Goal: Task Accomplishment & Management: Complete application form

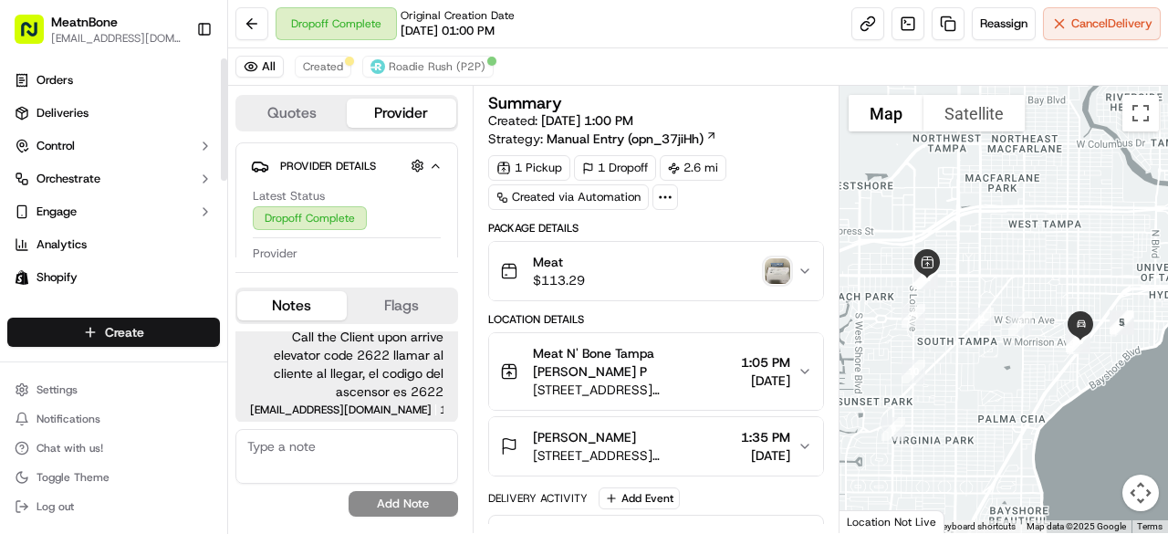
click at [88, 331] on html "MeatnBone orders@meatnbone.com Toggle Sidebar Orders Deliveries Control Orchest…" at bounding box center [584, 267] width 1168 height 534
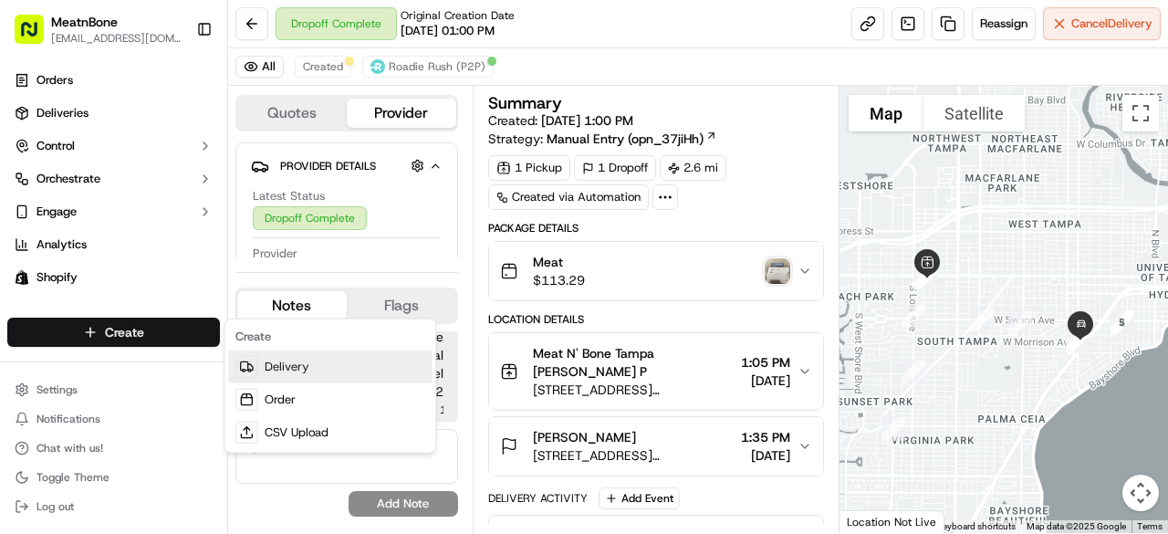
click at [277, 371] on link "Delivery" at bounding box center [330, 366] width 204 height 33
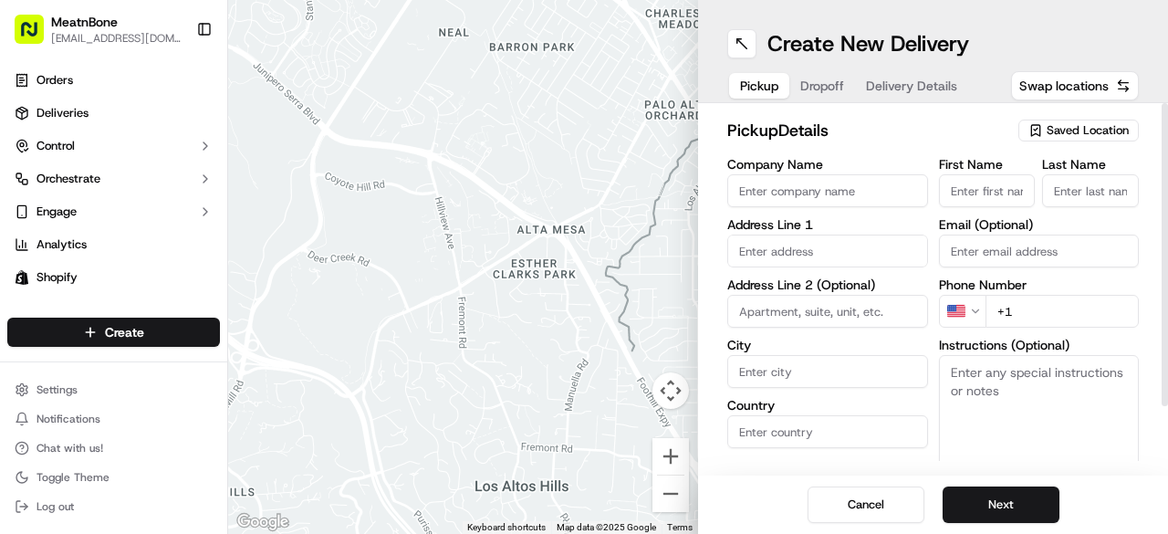
click at [993, 188] on input "First Name" at bounding box center [987, 190] width 97 height 33
click at [1060, 125] on span "Saved Location" at bounding box center [1088, 130] width 82 height 16
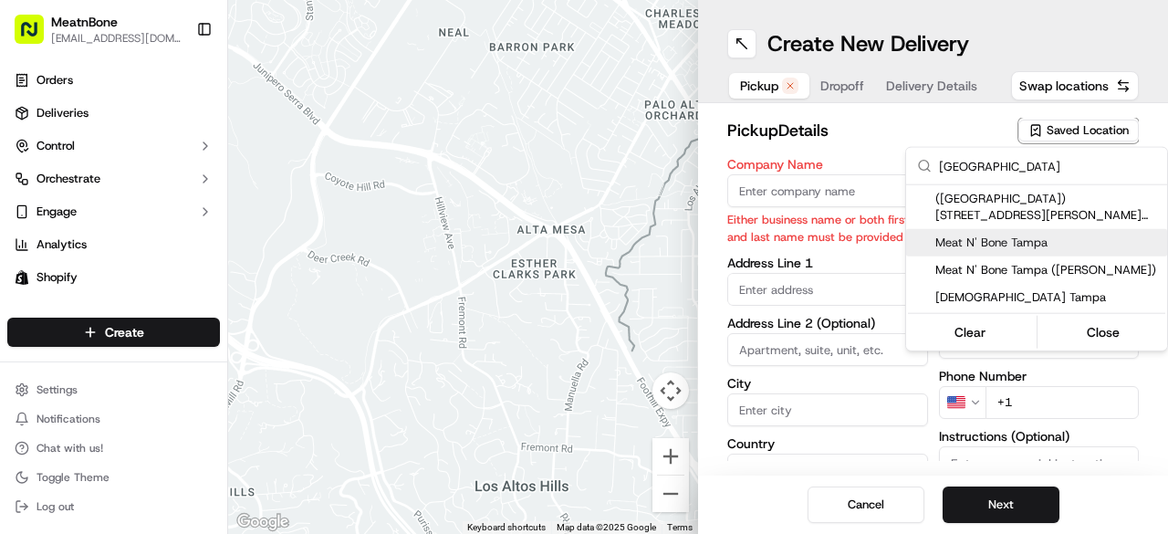
type input "tampa"
click at [978, 242] on span "Meat N' Bone Tampa" at bounding box center [1047, 243] width 225 height 16
type input "Meat N' Bone Tampa"
type input "4042 W Kennedy Blvd"
type input "Tampa"
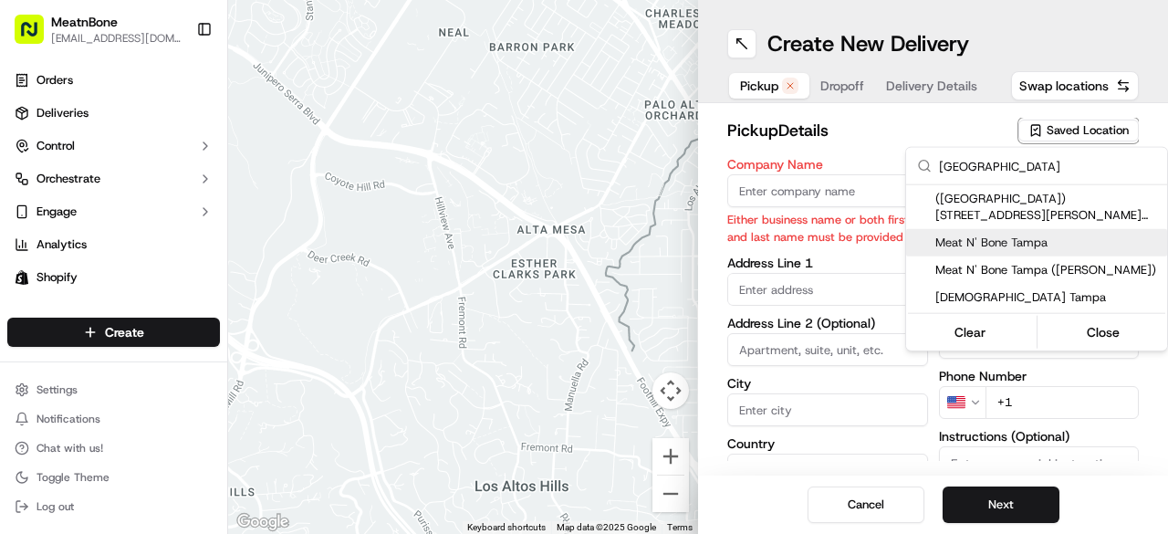
type input "US"
type input "FL"
type input "33609"
type input "Miguel"
type input "Manzanero"
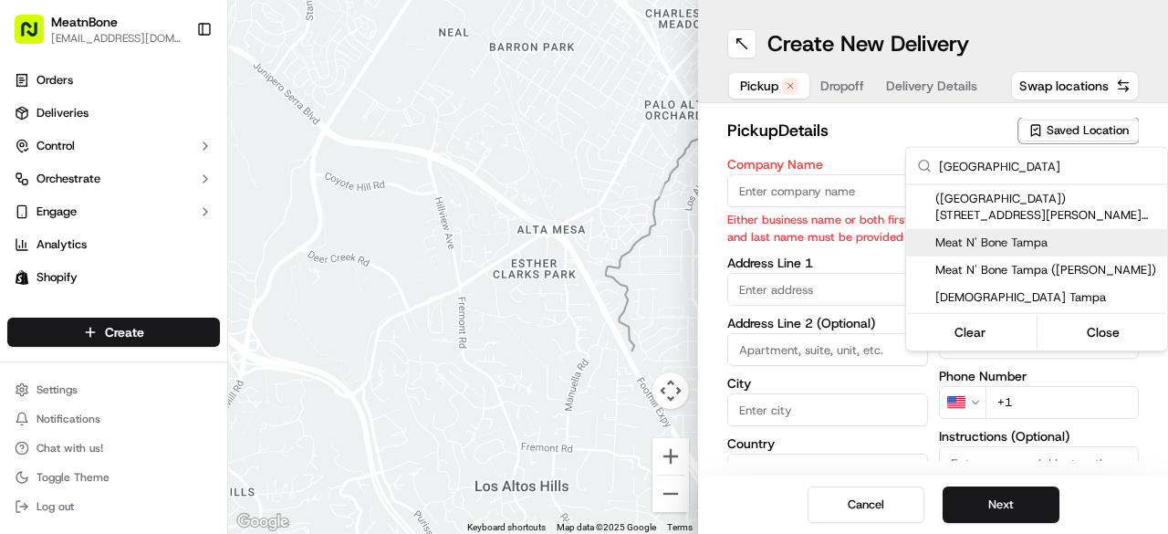
type input "orders@meatnbone.com"
type input "+1 877 448 6328"
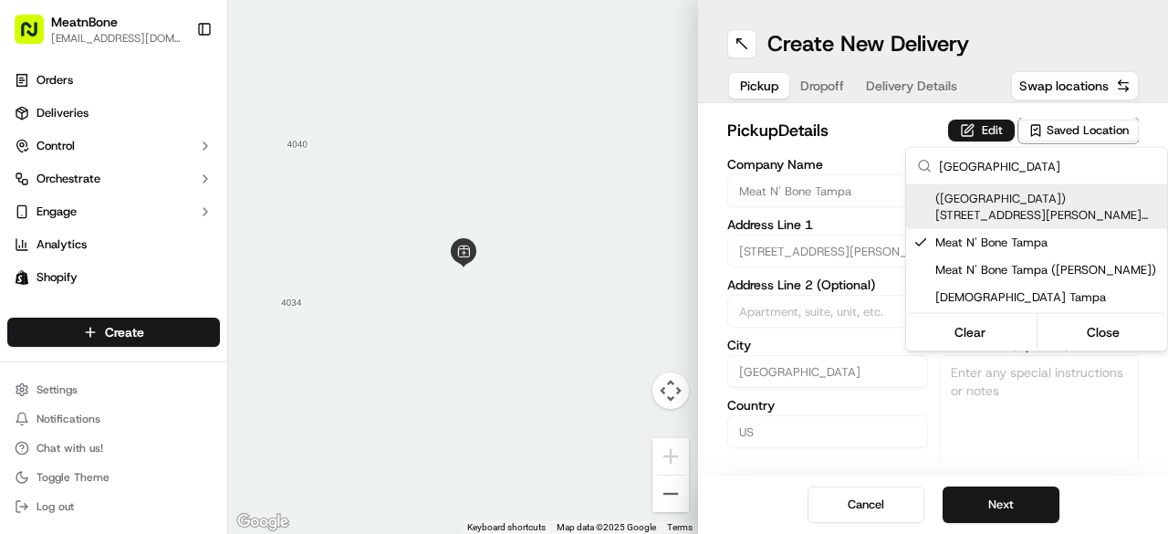
click at [922, 129] on html "MeatnBone orders@meatnbone.com Toggle Sidebar Orders Deliveries Control Orchest…" at bounding box center [584, 267] width 1168 height 534
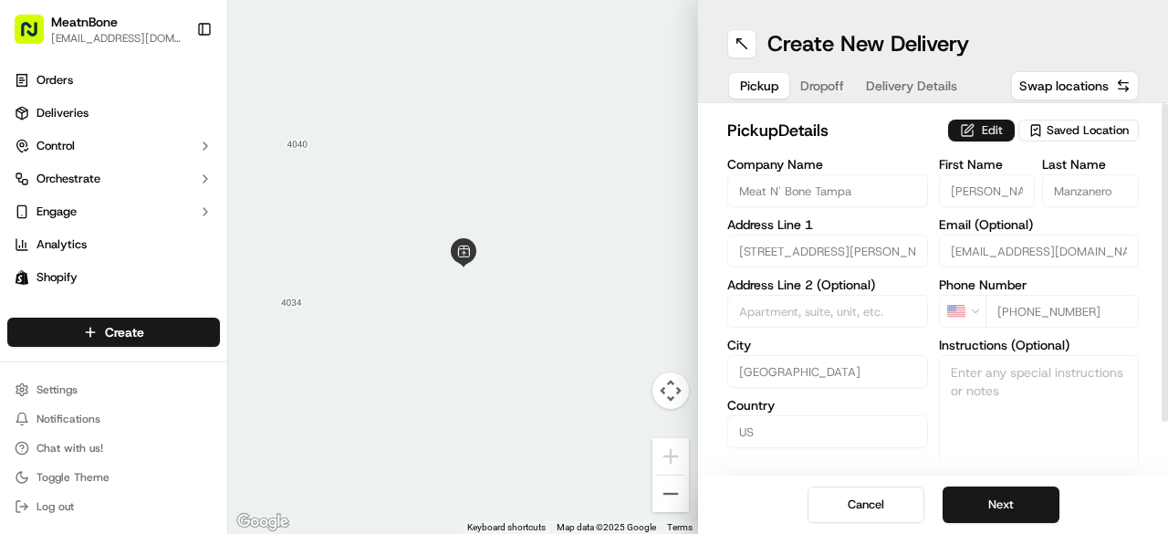
click at [1002, 134] on button "Edit" at bounding box center [981, 131] width 67 height 22
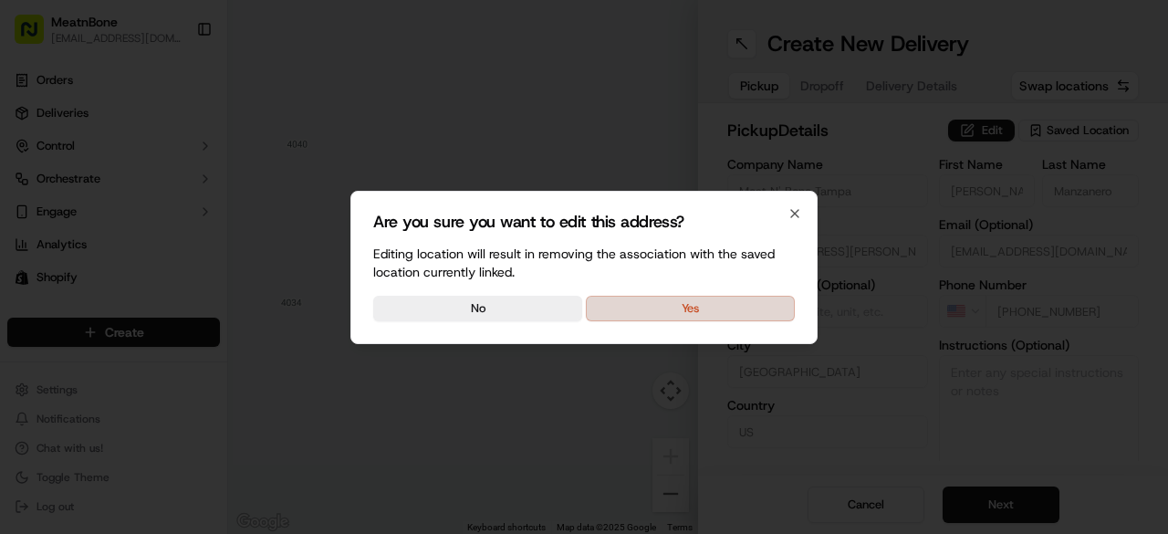
click at [714, 302] on button "Yes" at bounding box center [690, 309] width 209 height 26
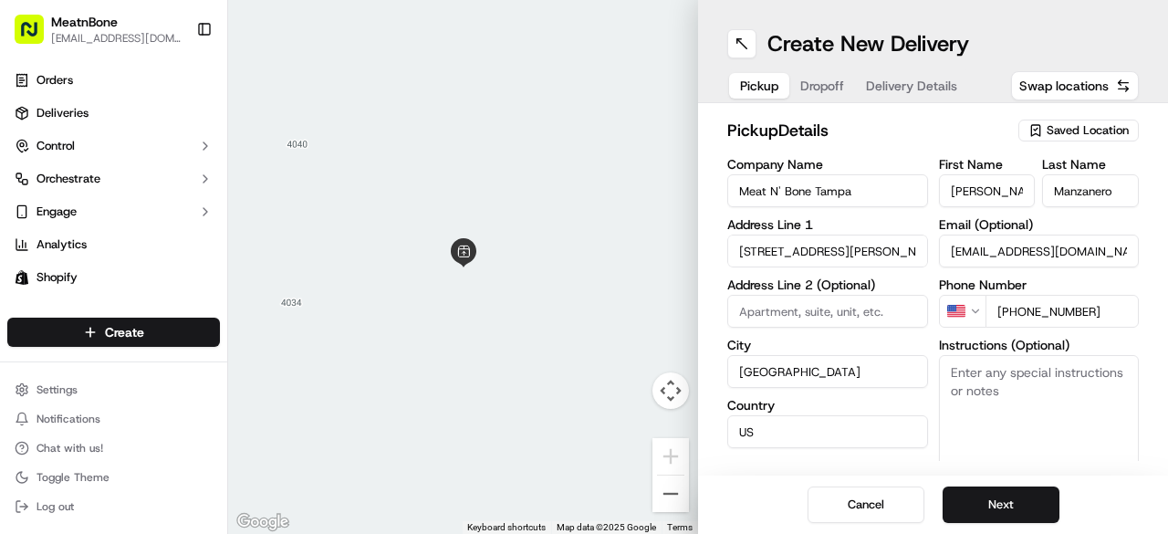
click at [991, 478] on div "Cancel Next" at bounding box center [933, 505] width 470 height 58
click at [1000, 191] on input "Miguel" at bounding box center [987, 190] width 97 height 33
type input "Alfredo"
click at [1059, 193] on input "Manzanero" at bounding box center [1090, 190] width 97 height 33
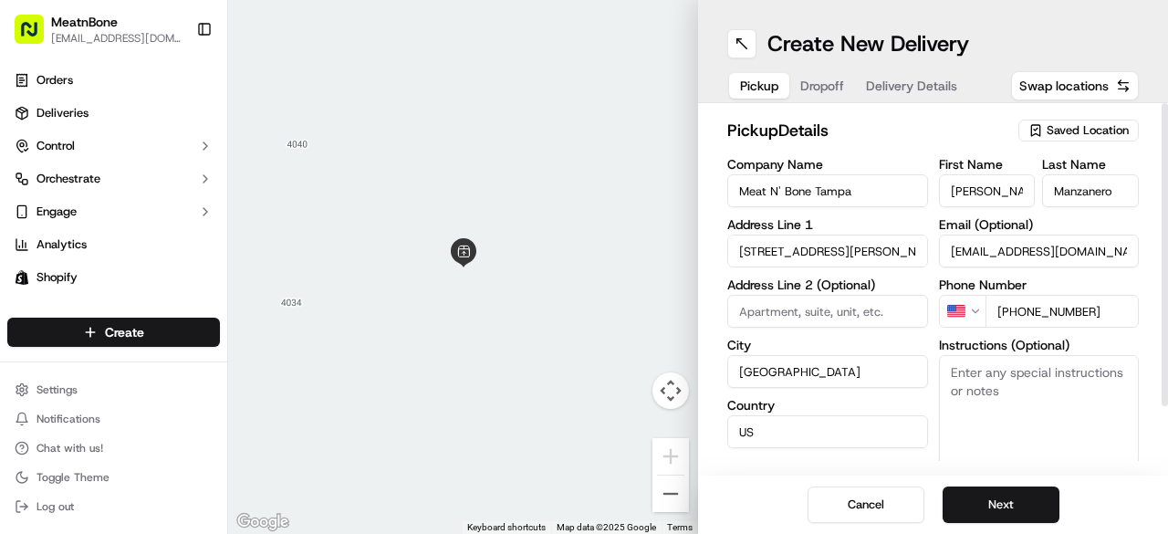
click at [1059, 193] on input "Manzanero" at bounding box center [1090, 190] width 97 height 33
type input "P"
click at [989, 496] on button "Next" at bounding box center [1001, 504] width 117 height 37
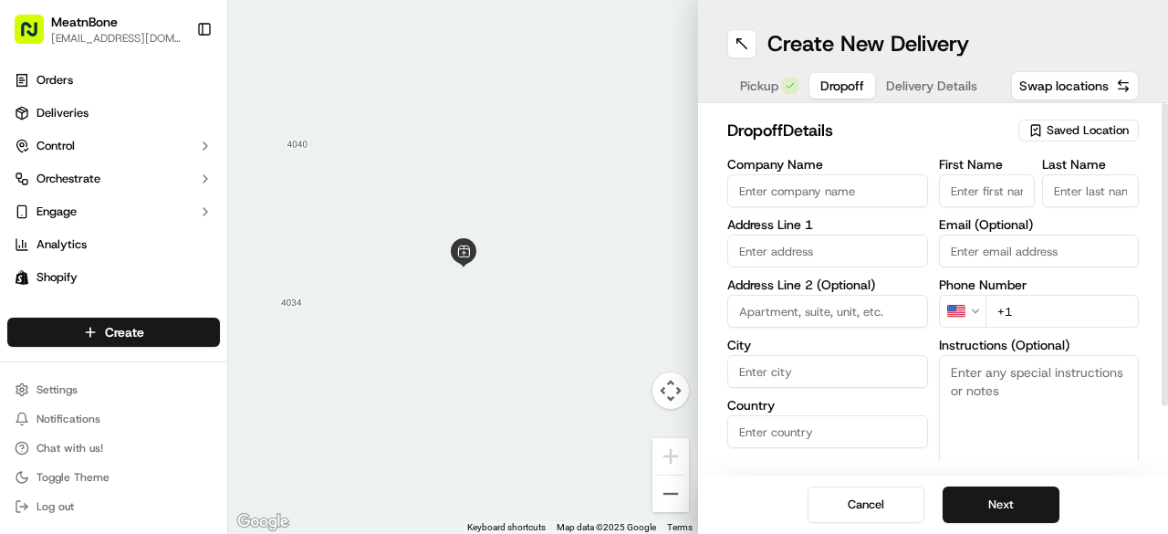
click at [967, 183] on input "First Name" at bounding box center [987, 190] width 97 height 33
type input "Jared"
click at [1071, 187] on input "Last Name" at bounding box center [1090, 190] width 97 height 33
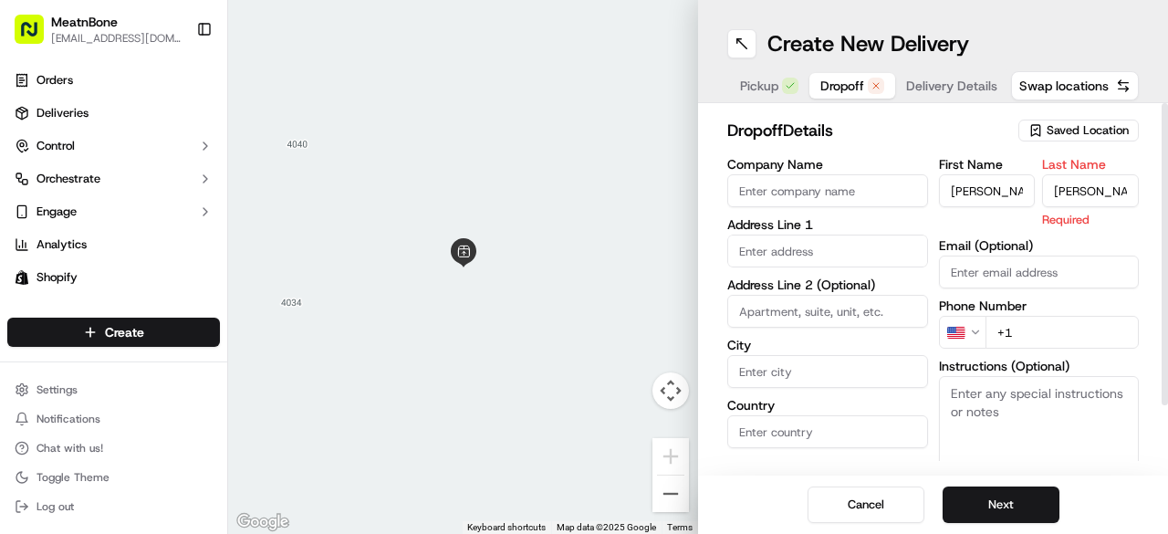
type input "Waldrop"
click at [1131, 232] on div "First Name Jared Last Name Waldrop Required Email (Optional) Phone Number US +1…" at bounding box center [1039, 350] width 201 height 385
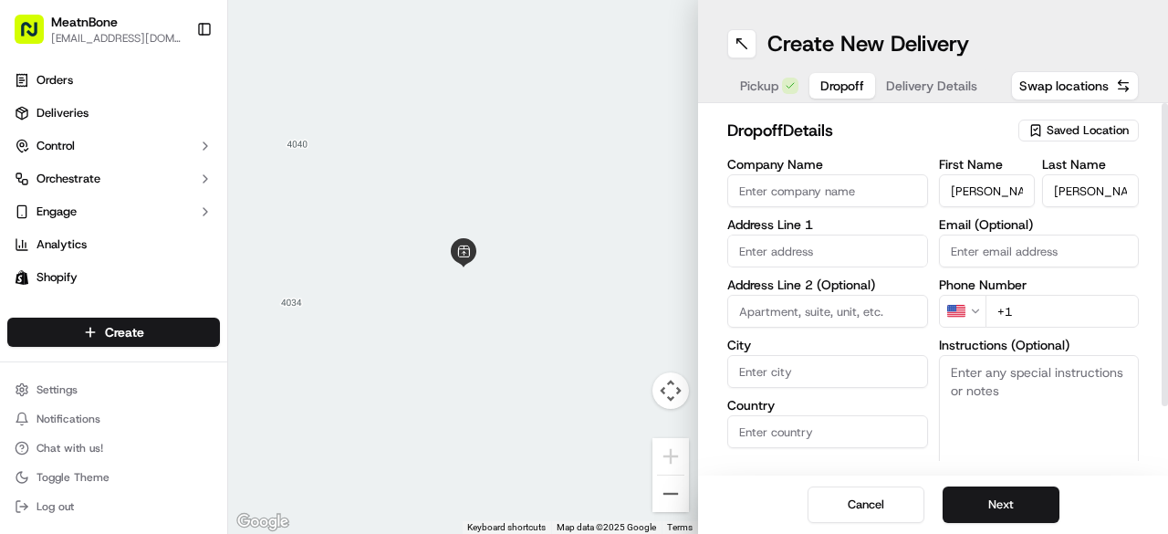
click at [1055, 249] on input "Email (Optional)" at bounding box center [1039, 251] width 201 height 33
paste input "waldrop91b@gmail.com"
type input "waldrop91b@gmail.com"
click at [1059, 317] on input "+1" at bounding box center [1063, 311] width 154 height 33
paste input "813 255 7591"
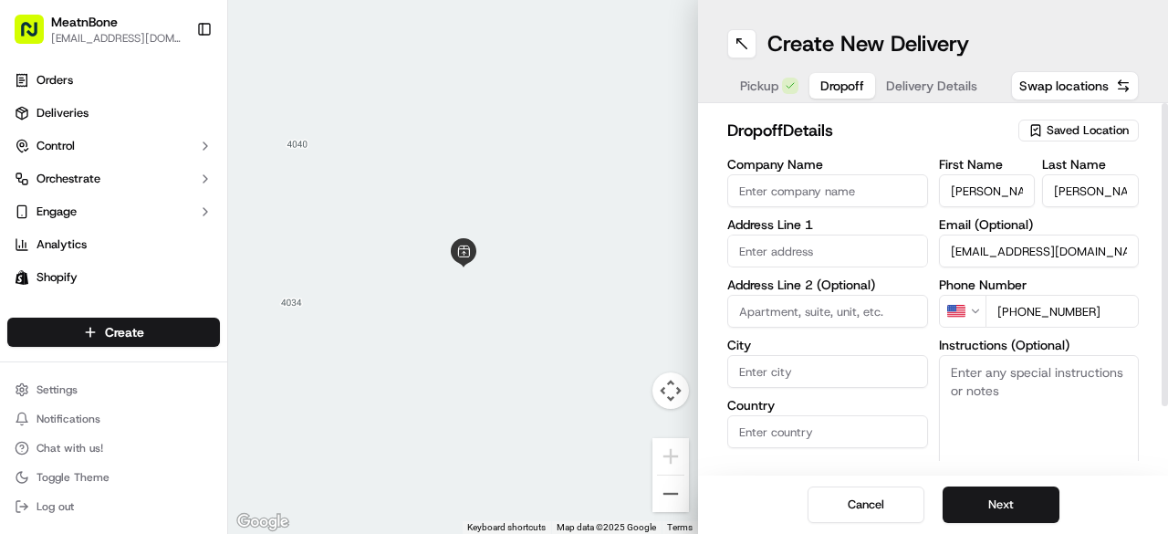
type input "+1 813 255 7591"
click at [774, 311] on input at bounding box center [827, 311] width 201 height 33
click at [771, 262] on input "text" at bounding box center [827, 251] width 201 height 33
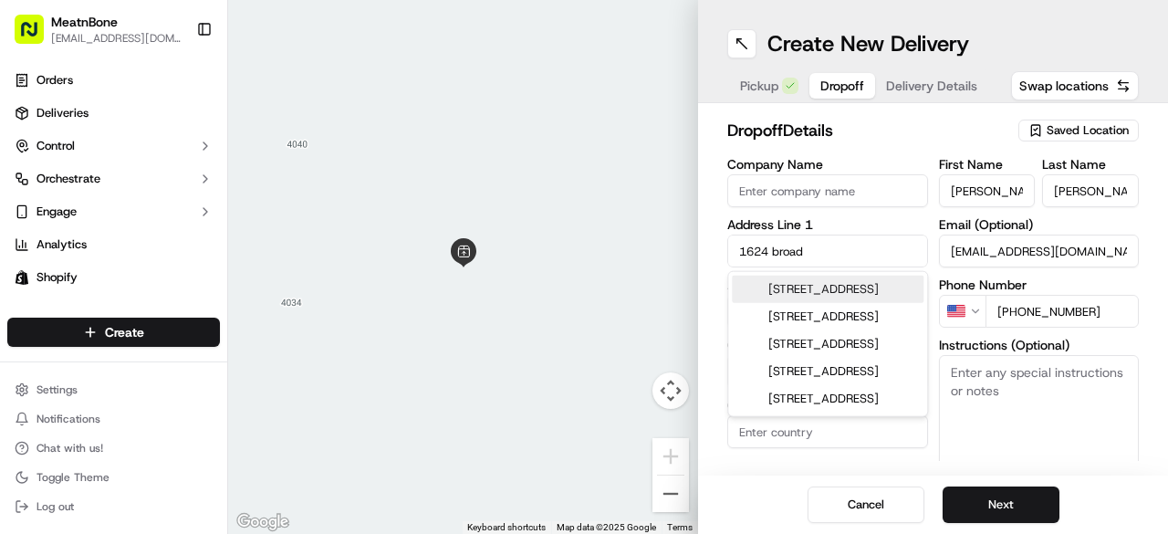
click at [843, 303] on div "1624 Broad Winged Hawk Drive, Ruskin, FL" at bounding box center [828, 289] width 192 height 27
type input "1624 Broad Winged Hawk Dr, Ruskin, FL 33570, USA"
type input "Ruskin"
type input "United States"
type input "FL"
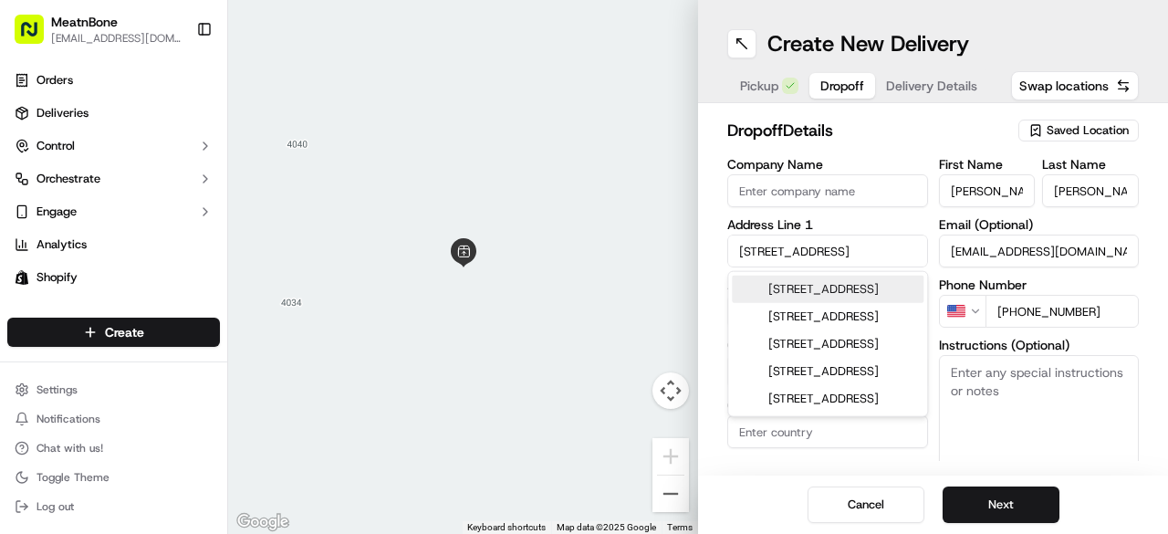
type input "33570"
type input "1624 Broad Winged Hawk Drive"
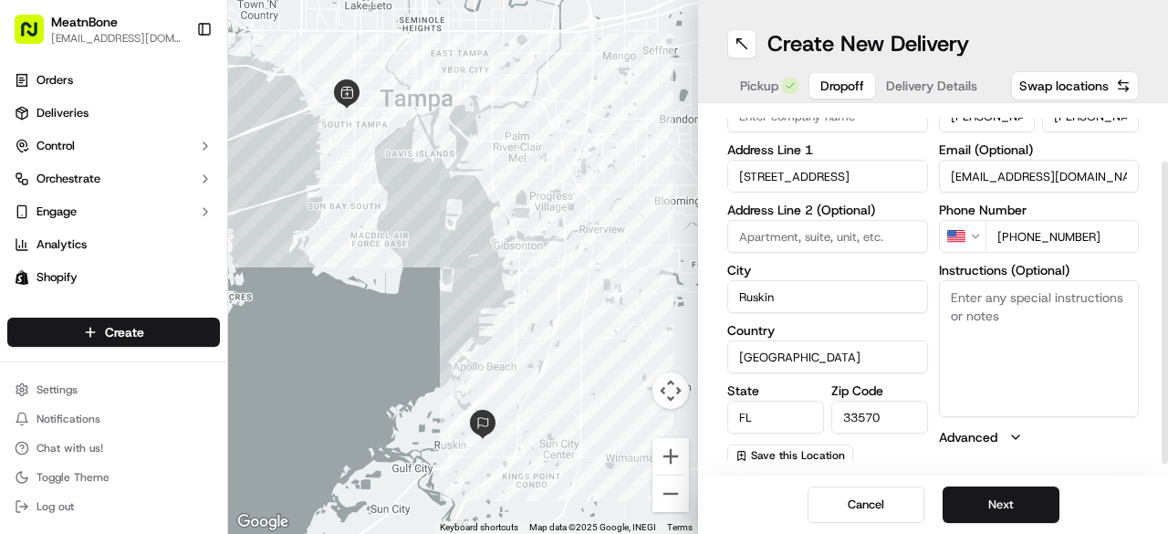
scroll to position [79, 0]
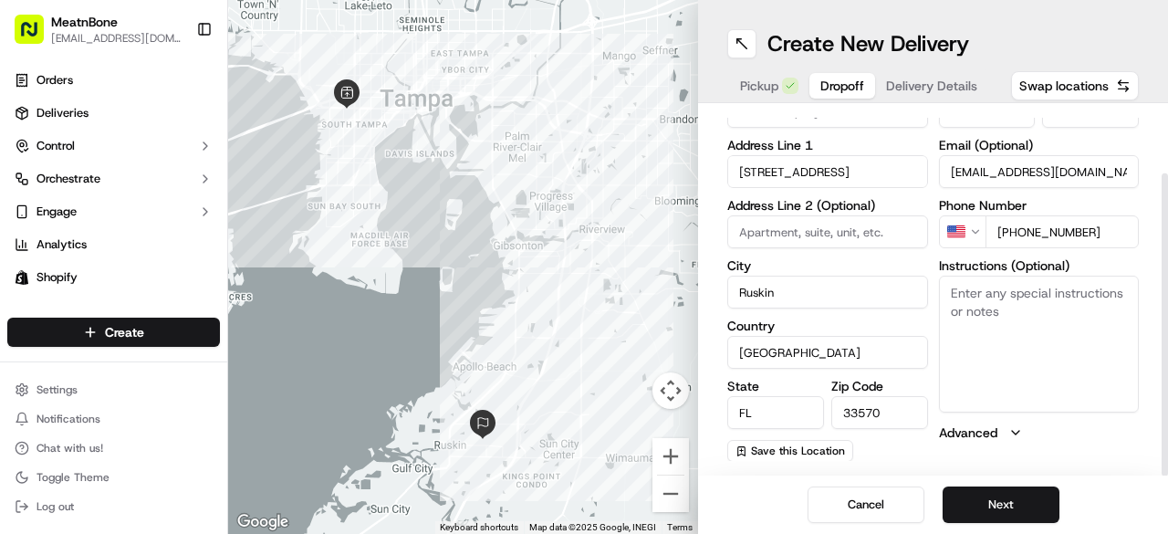
drag, startPoint x: 1166, startPoint y: 229, endPoint x: 1167, endPoint y: 339, distance: 109.5
click at [1167, 339] on div at bounding box center [1165, 324] width 6 height 303
click at [1002, 507] on button "Next" at bounding box center [1001, 504] width 117 height 37
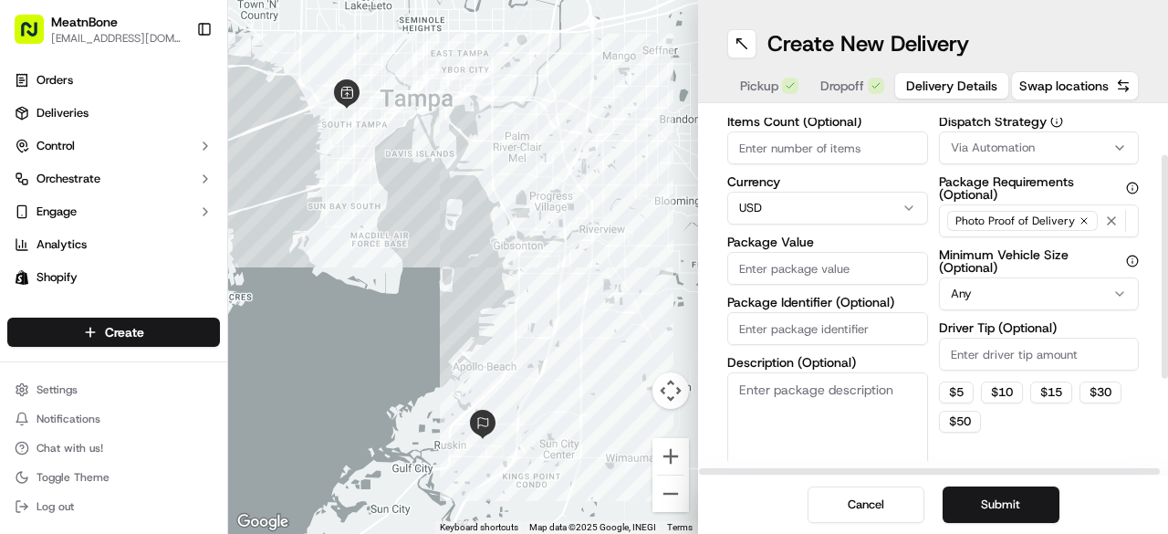
click at [810, 263] on input "Package Value" at bounding box center [827, 268] width 201 height 33
type input "285.16"
click at [786, 329] on input "Package Identifier (Optional)" at bounding box center [827, 328] width 201 height 33
click at [790, 143] on input "Items Count (Optional)" at bounding box center [827, 147] width 201 height 33
paste input "256270"
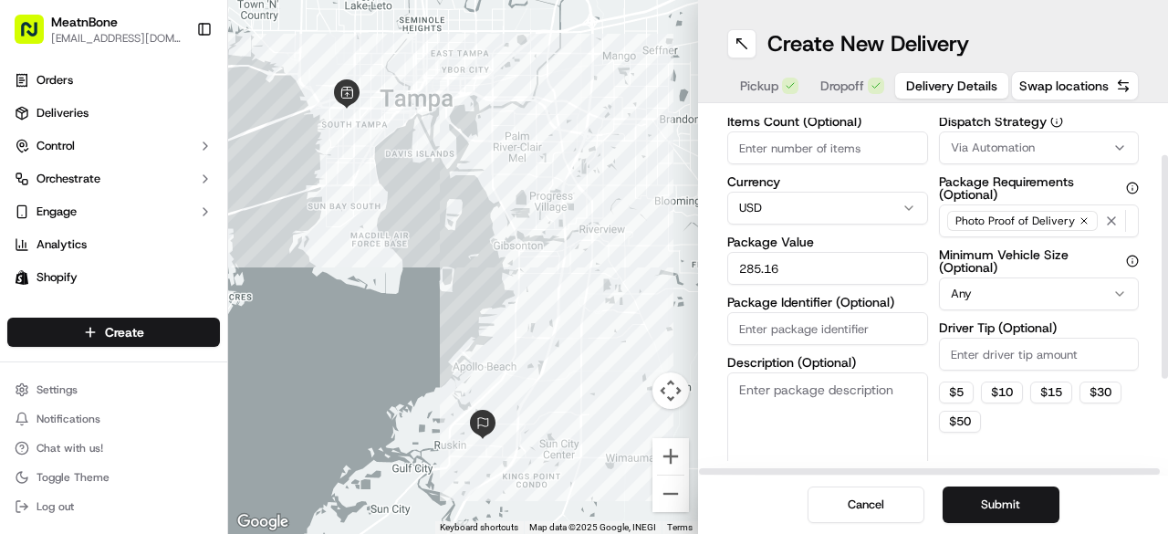
type input "256270"
click at [789, 152] on input "256270" at bounding box center [827, 147] width 201 height 33
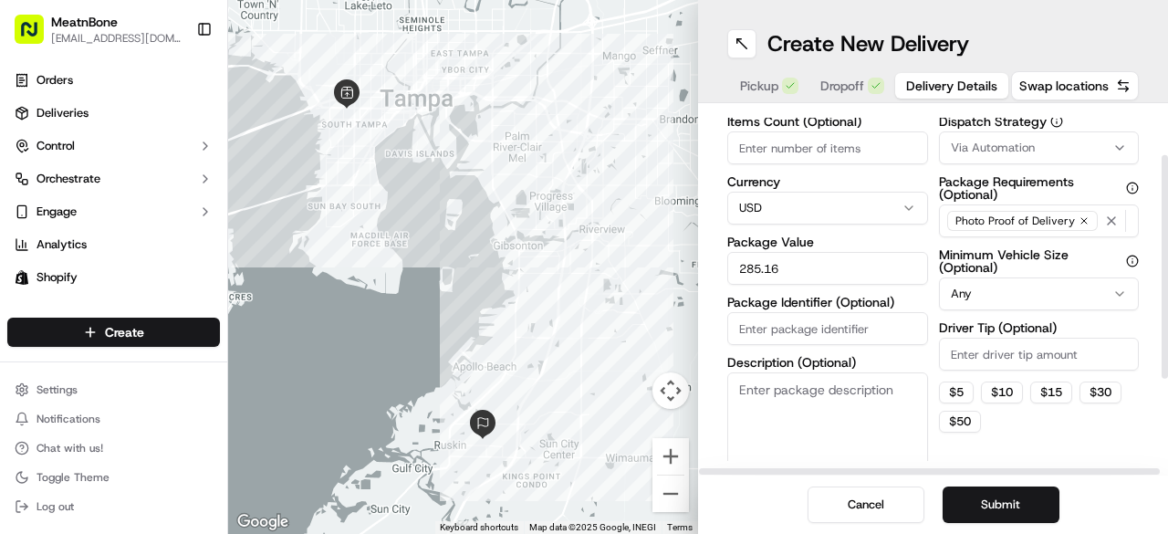
paste input "#256270"
type input "#256270"
click at [765, 392] on textarea "Description (Optional)" at bounding box center [827, 423] width 201 height 102
type textarea "Fish"
click at [776, 147] on input "Items Count (Optional)" at bounding box center [827, 147] width 201 height 33
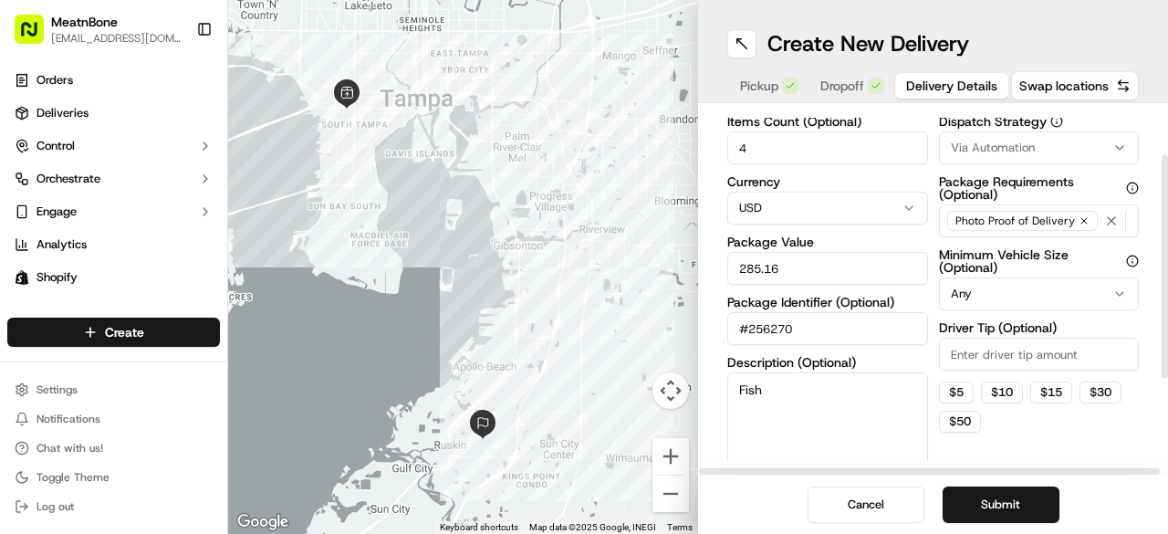
type input "4"
click at [852, 400] on textarea "Fish" at bounding box center [827, 423] width 201 height 102
type textarea "Fish and Meat"
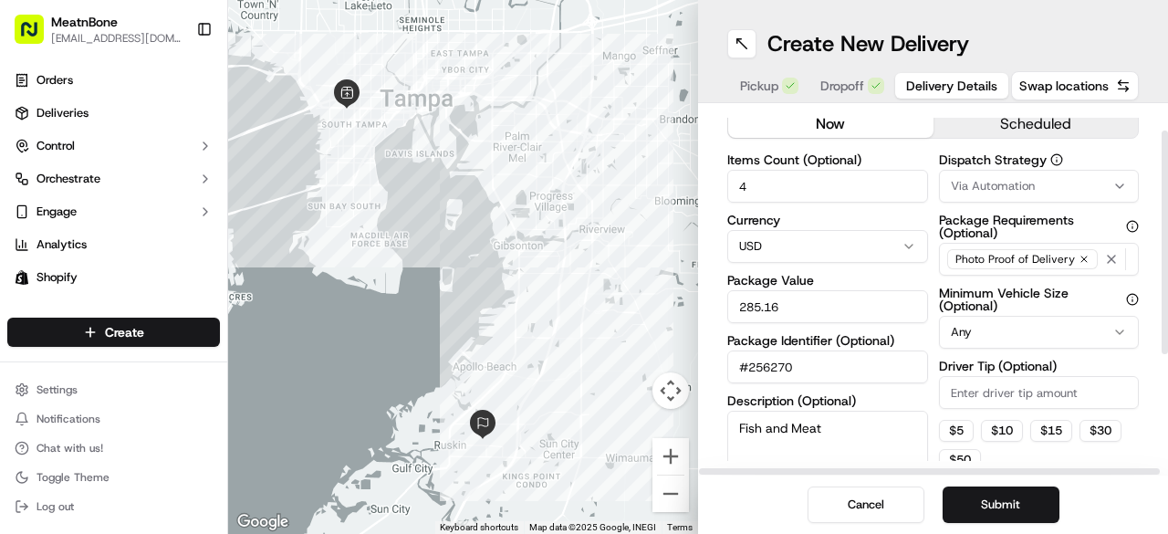
scroll to position [42, 0]
drag, startPoint x: 1162, startPoint y: 246, endPoint x: 1167, endPoint y: 221, distance: 25.2
click at [1167, 221] on div at bounding box center [1165, 243] width 6 height 224
click at [1015, 502] on button "Submit" at bounding box center [1001, 504] width 117 height 37
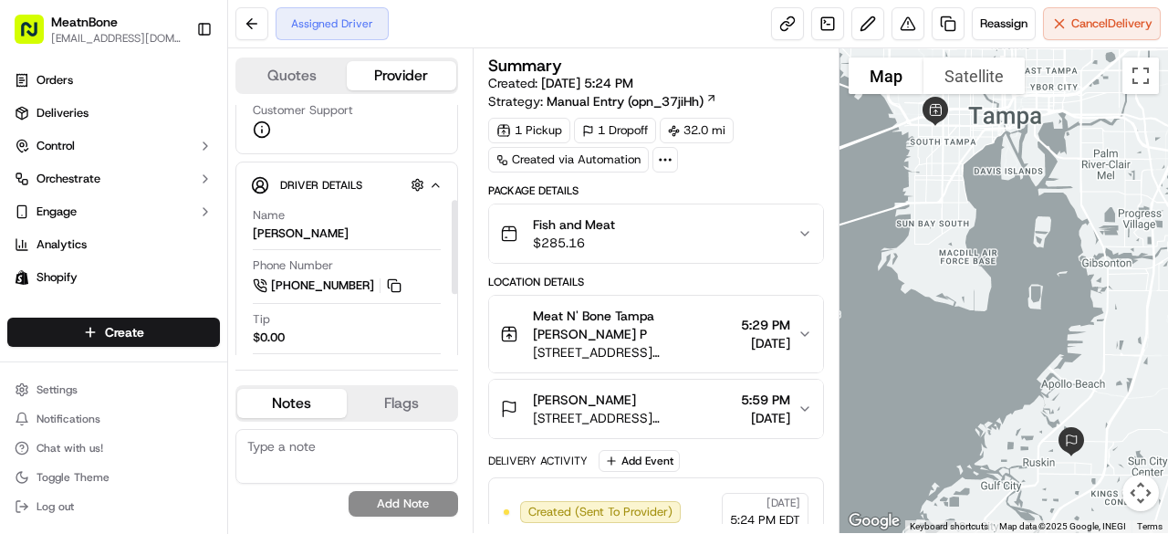
scroll to position [256, 0]
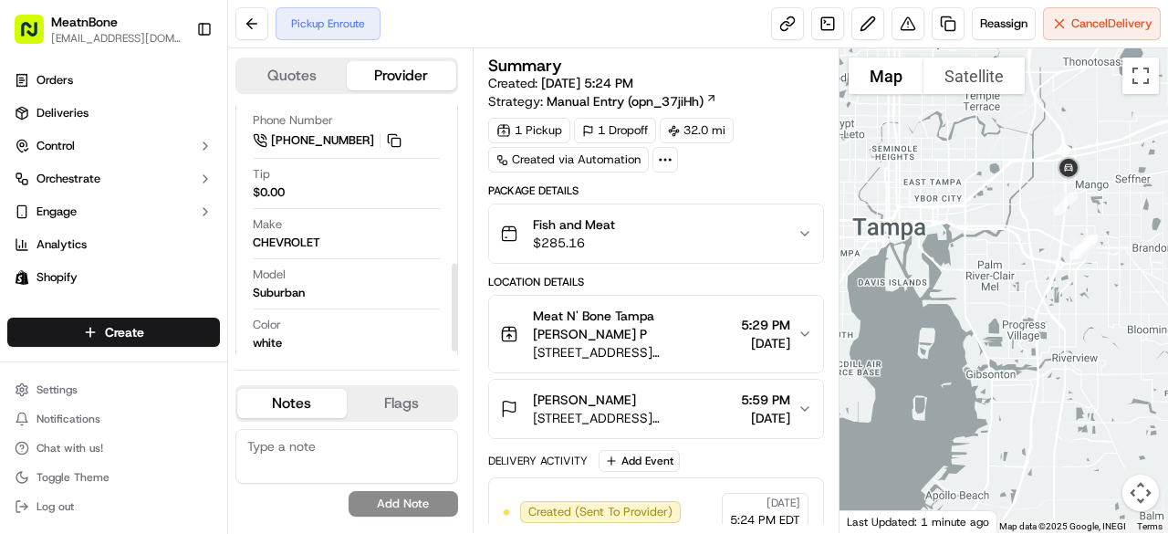
scroll to position [462, 0]
